Goal: Transaction & Acquisition: Download file/media

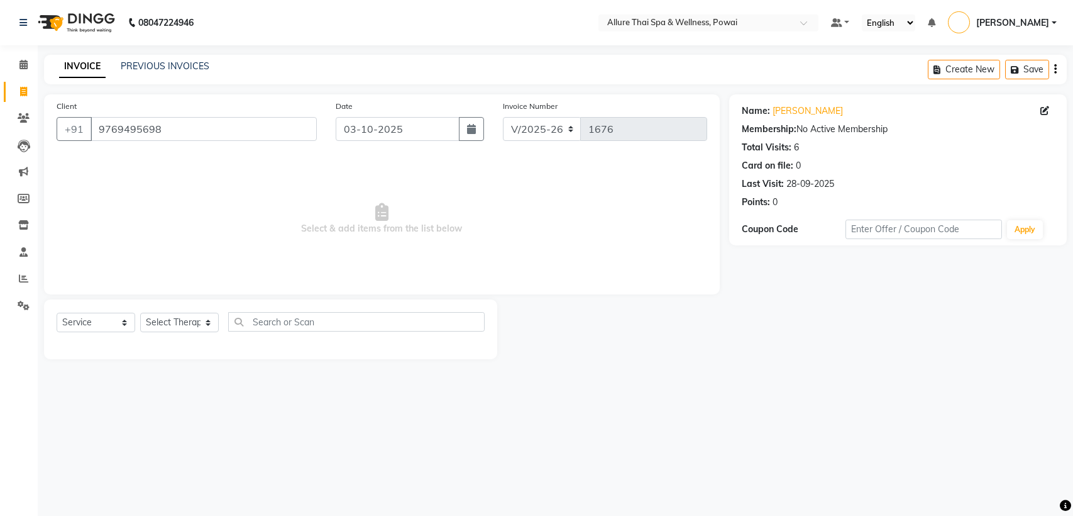
select select "6686"
select select "service"
click at [21, 70] on span at bounding box center [24, 65] width 22 height 14
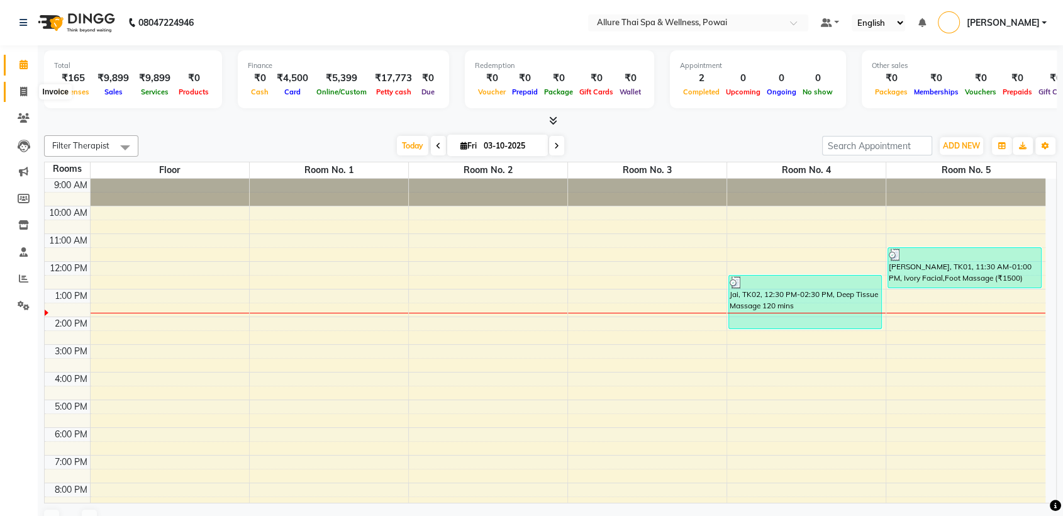
click at [23, 87] on icon at bounding box center [23, 91] width 7 height 9
select select "service"
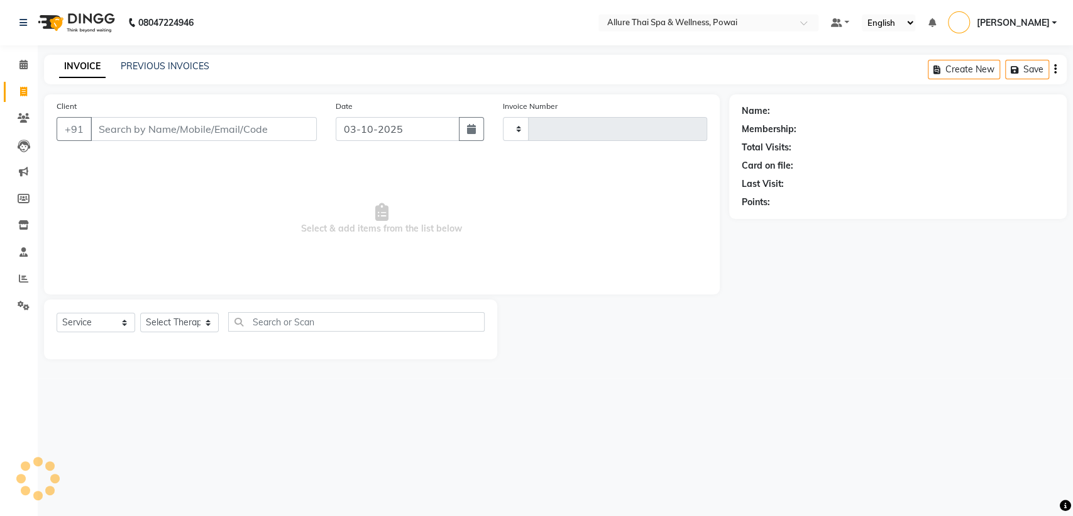
type input "1677"
select select "6686"
click at [139, 67] on link "PREVIOUS INVOICES" at bounding box center [165, 65] width 89 height 11
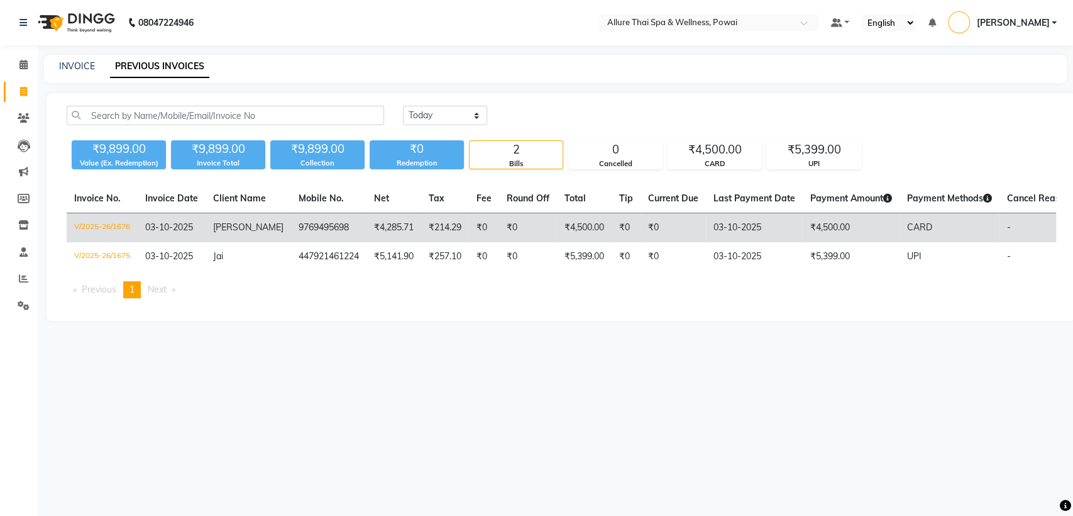
click at [115, 231] on td "V/2025-26/1676" at bounding box center [102, 228] width 71 height 30
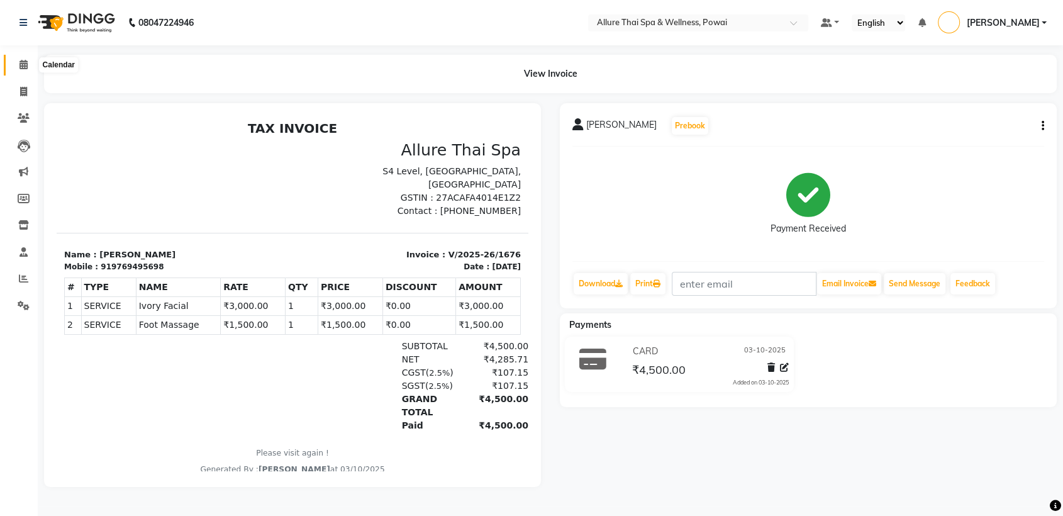
click at [27, 67] on icon at bounding box center [23, 64] width 8 height 9
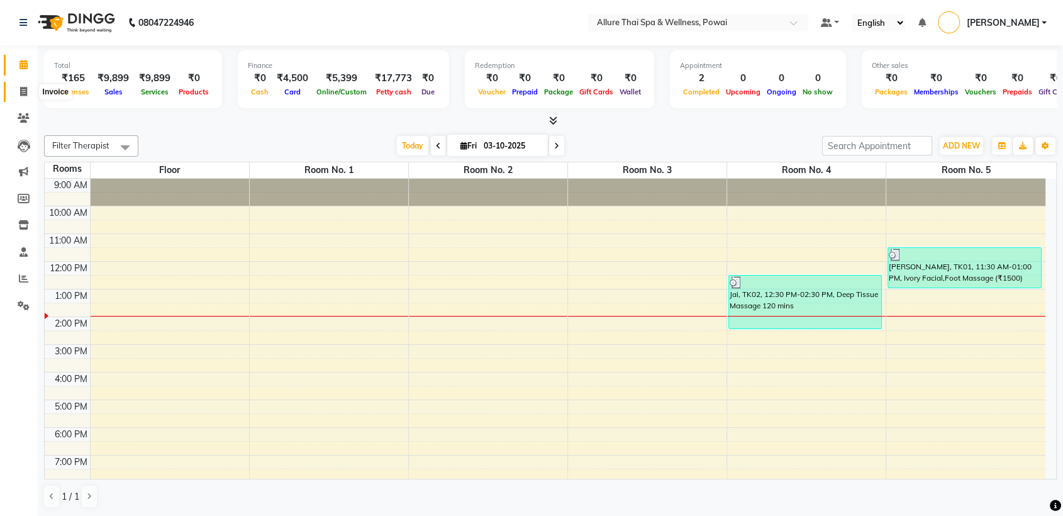
click at [22, 91] on icon at bounding box center [23, 91] width 7 height 9
select select "6686"
select select "service"
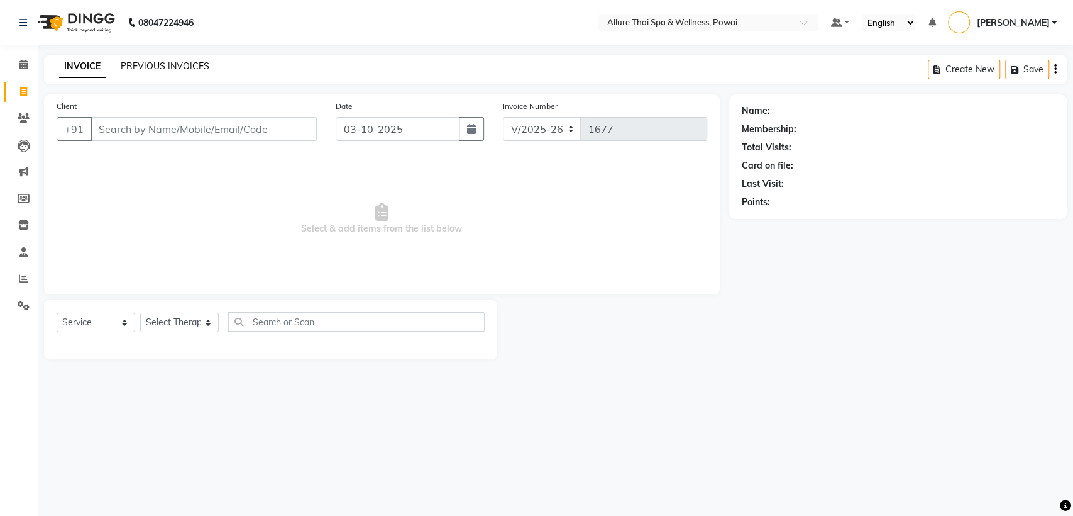
click at [167, 67] on link "PREVIOUS INVOICES" at bounding box center [165, 65] width 89 height 11
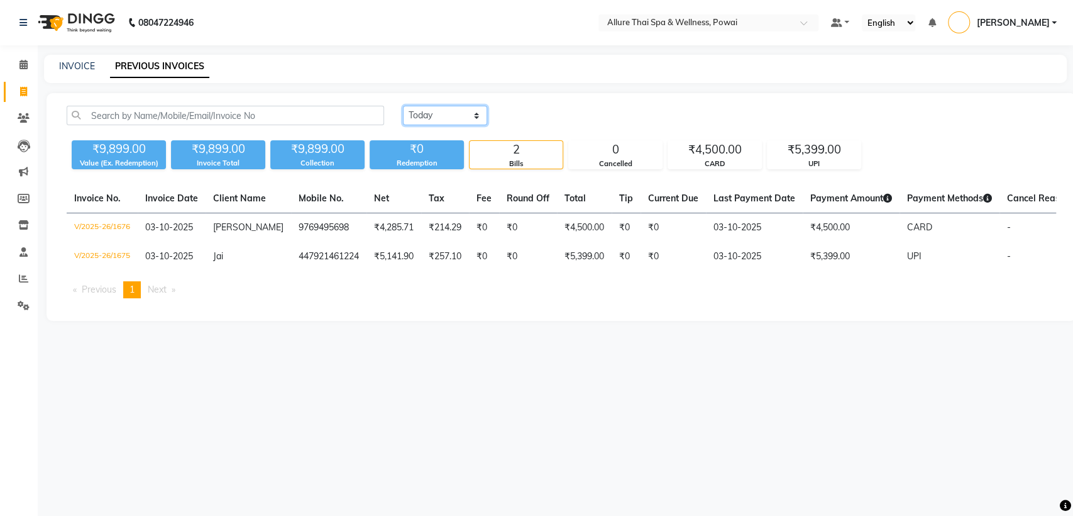
click at [452, 116] on select "[DATE] [DATE] Custom Range" at bounding box center [445, 115] width 84 height 19
select select "[DATE]"
click at [403, 106] on select "[DATE] [DATE] Custom Range" at bounding box center [445, 115] width 84 height 19
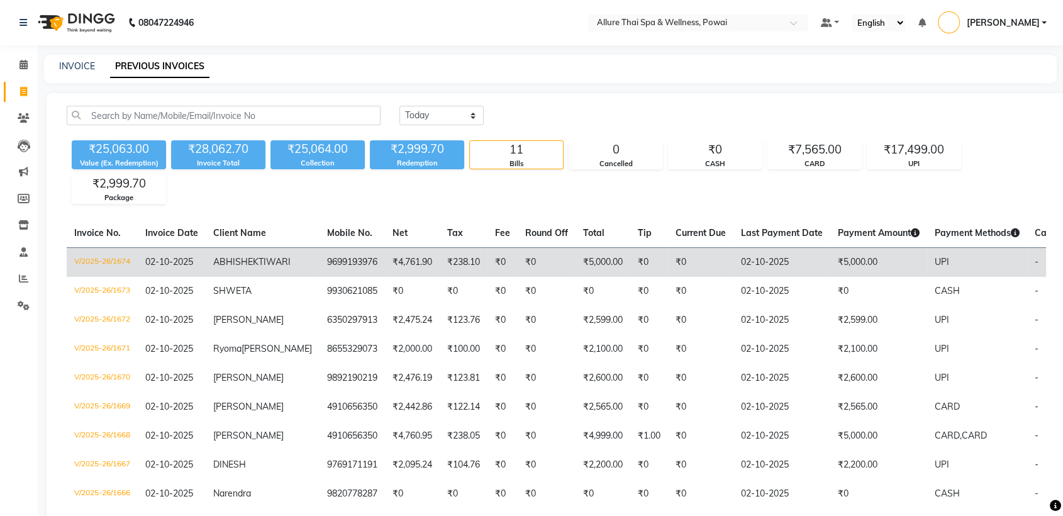
click at [258, 267] on span "TIWARI" at bounding box center [274, 261] width 32 height 11
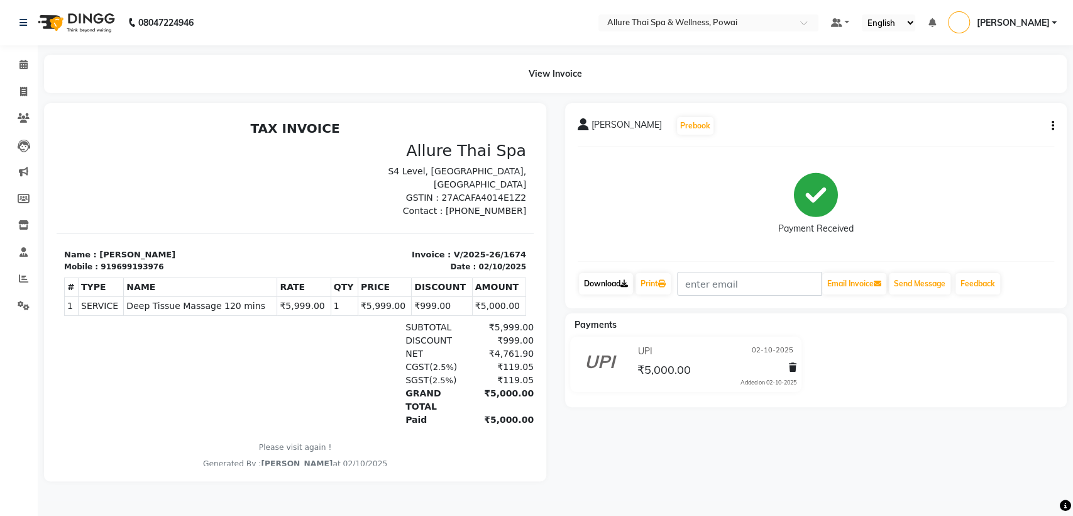
click at [600, 285] on link "Download" at bounding box center [606, 283] width 54 height 21
